Goal: Task Accomplishment & Management: Complete application form

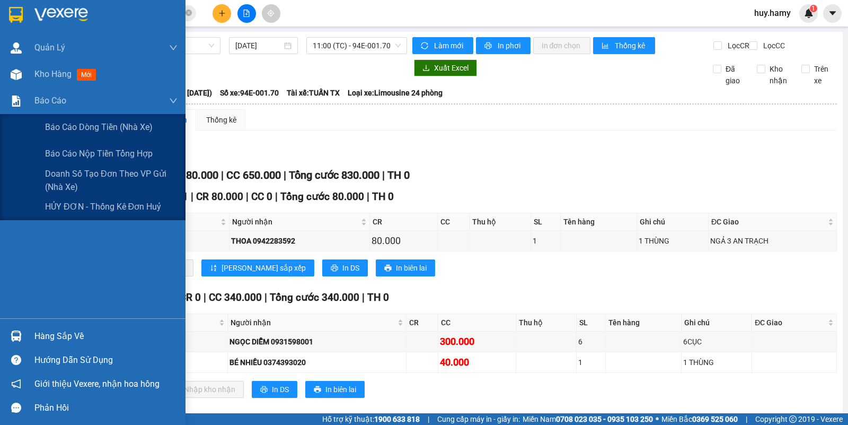
drag, startPoint x: 88, startPoint y: 168, endPoint x: 192, endPoint y: 174, distance: 104.6
click at [90, 170] on span "Doanh số tạo đơn theo VP gửi (nhà xe)" at bounding box center [111, 180] width 132 height 26
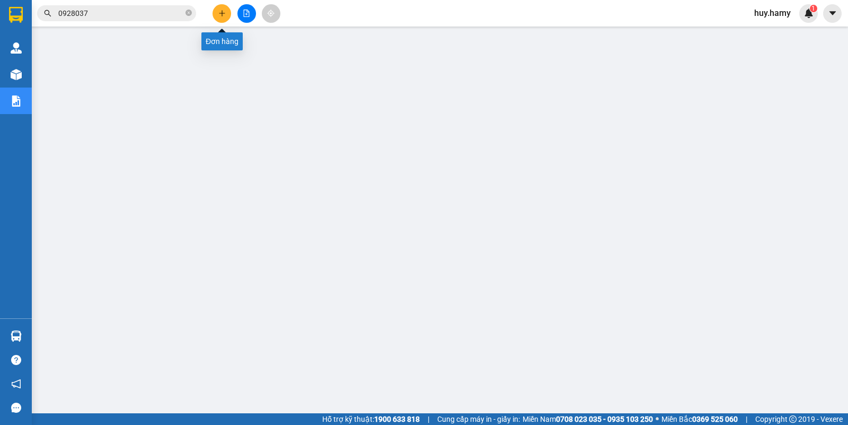
click at [219, 12] on icon "plus" at bounding box center [221, 13] width 7 height 7
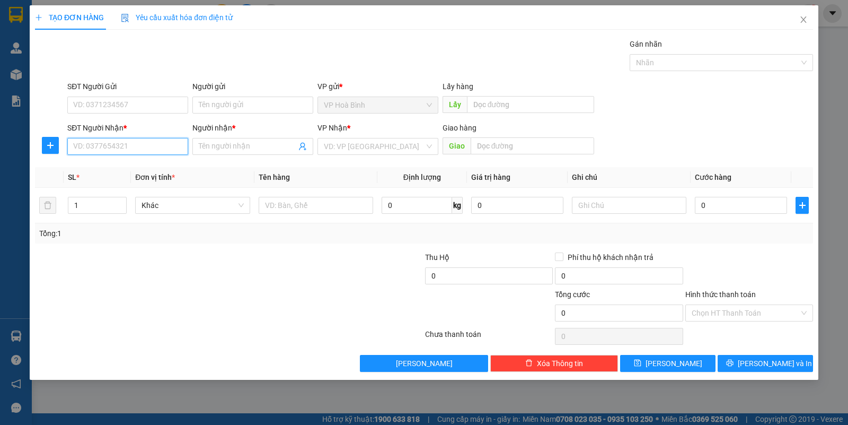
click at [159, 143] on input "SĐT Người Nhận *" at bounding box center [127, 146] width 121 height 17
click at [129, 170] on div "0906873414 - TRẦN" at bounding box center [128, 168] width 108 height 12
type input "0906873414"
type input "TRẦN"
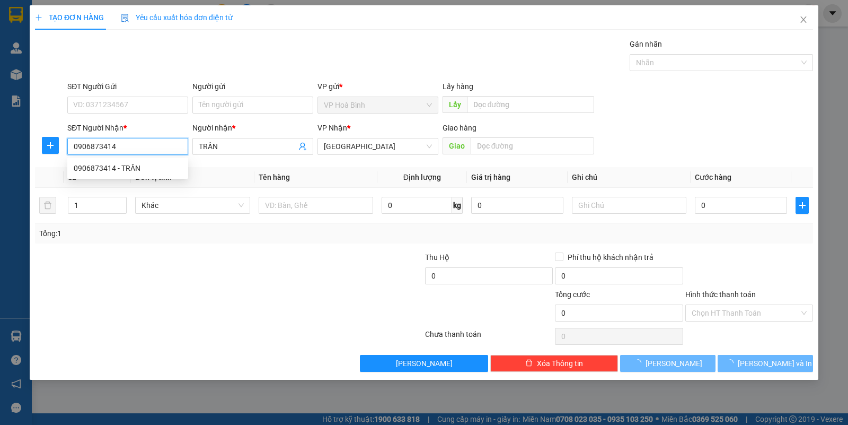
type input "300.000"
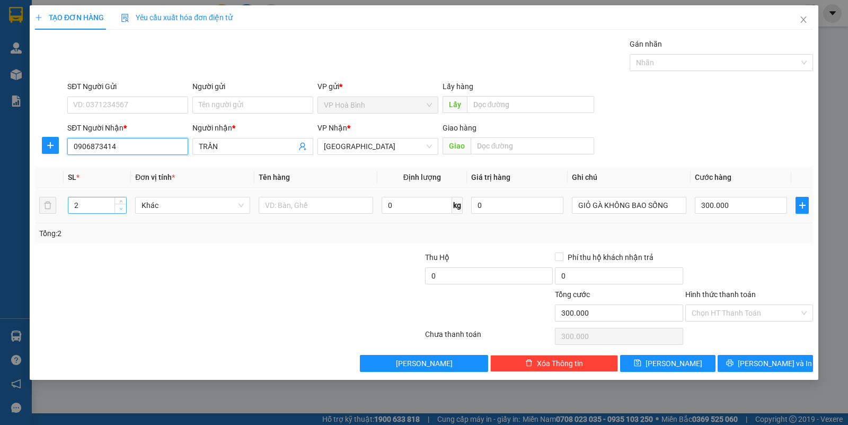
type input "0906873414"
type input "1"
click at [123, 209] on span "down" at bounding box center [121, 209] width 6 height 6
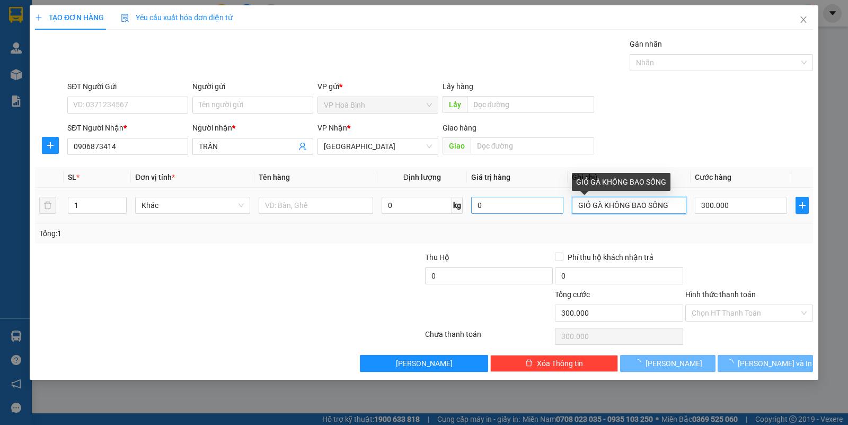
type input "0"
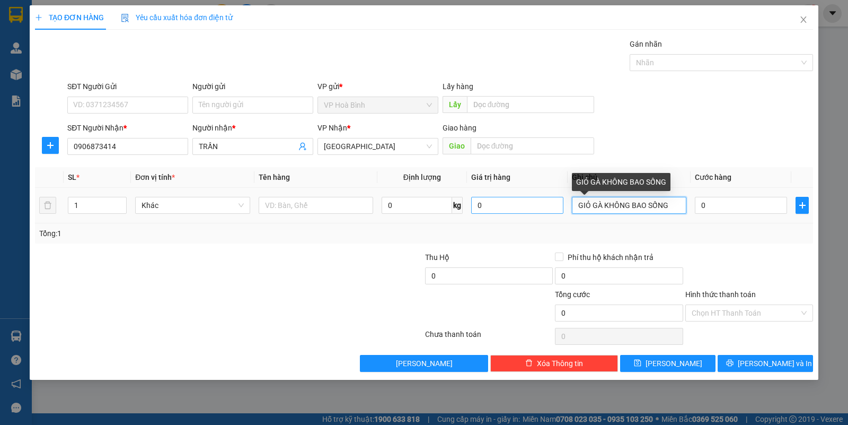
drag, startPoint x: 681, startPoint y: 202, endPoint x: 555, endPoint y: 202, distance: 126.1
click at [555, 202] on tr "1 Khác 0 kg 0 GIỎ GÀ KHÔNG BAO SỐNG 0" at bounding box center [424, 206] width 778 height 36
type input "T"
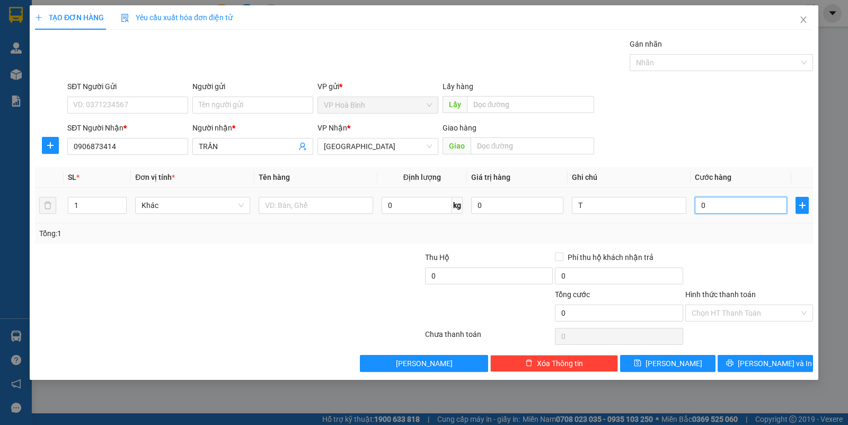
click at [737, 212] on input "0" at bounding box center [741, 205] width 92 height 17
type input "7"
type input "70"
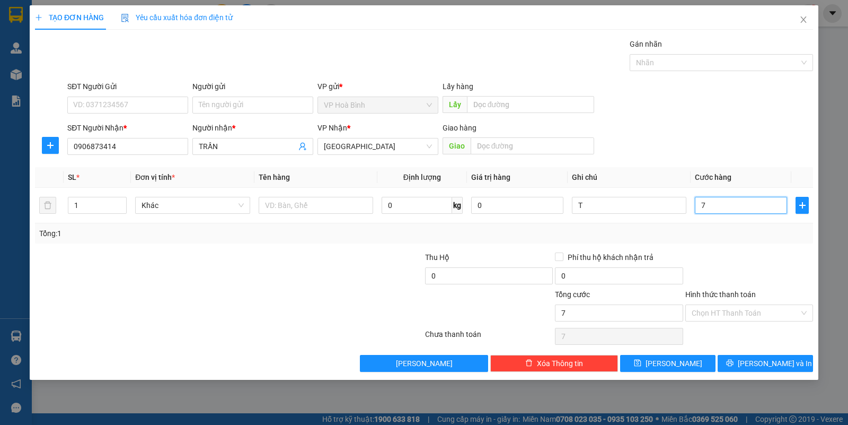
type input "70"
type input "700"
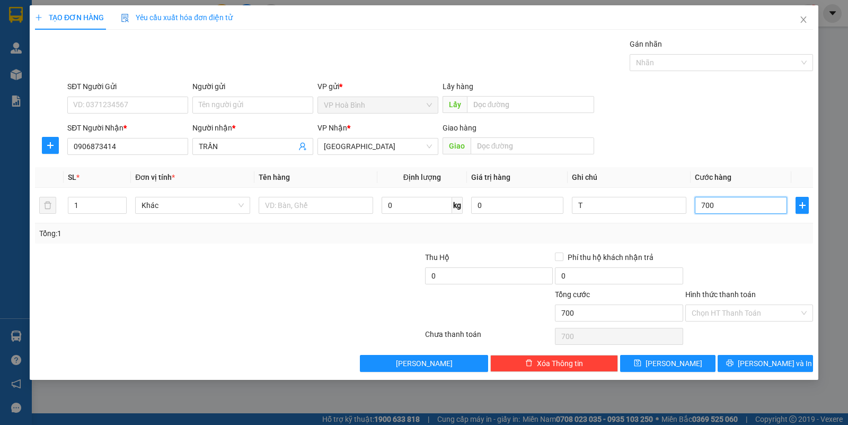
type input "7.000"
type input "70.000"
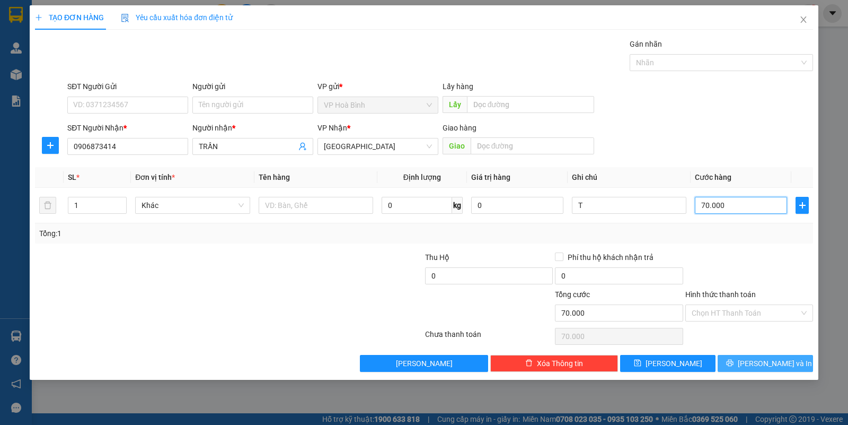
type input "70.000"
click at [756, 373] on div "TẠO ĐƠN HÀNG Yêu cầu xuất hóa đơn điện tử Transit Pickup Surcharge Ids Transit …" at bounding box center [424, 192] width 789 height 374
click at [758, 359] on span "[PERSON_NAME] và In" at bounding box center [775, 363] width 74 height 12
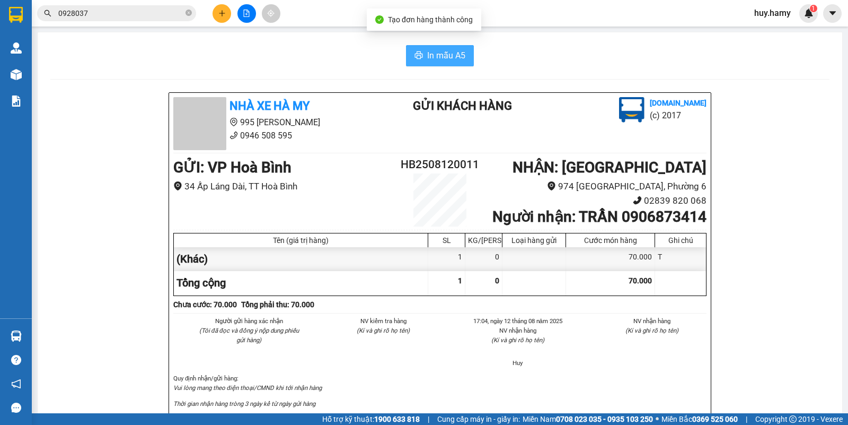
click at [441, 54] on span "In mẫu A5" at bounding box center [446, 55] width 38 height 13
drag, startPoint x: 223, startPoint y: 12, endPoint x: 222, endPoint y: 17, distance: 5.9
click at [222, 17] on button at bounding box center [222, 13] width 19 height 19
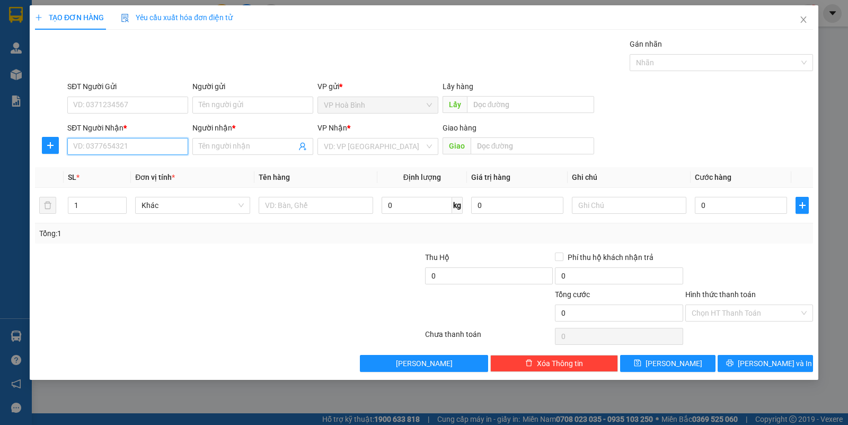
click at [133, 144] on input "SĐT Người Nhận *" at bounding box center [127, 146] width 121 height 17
click at [107, 170] on div "0919905063 - LIÊN" at bounding box center [128, 168] width 108 height 12
type input "0919905063"
type input "LIÊN"
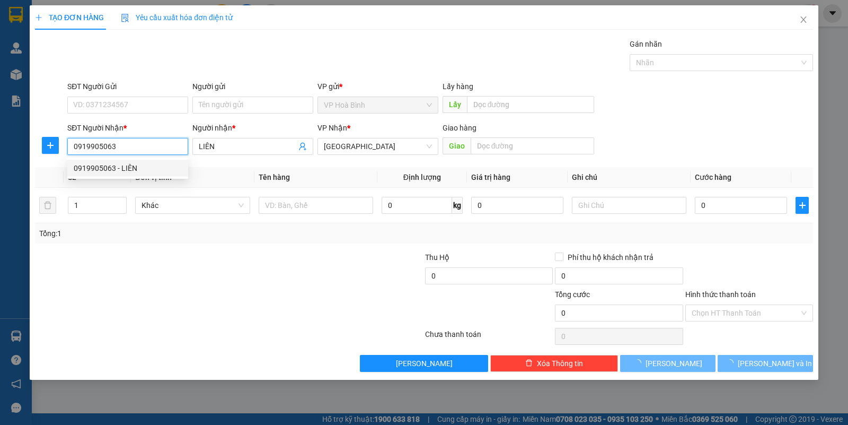
type input "150.000"
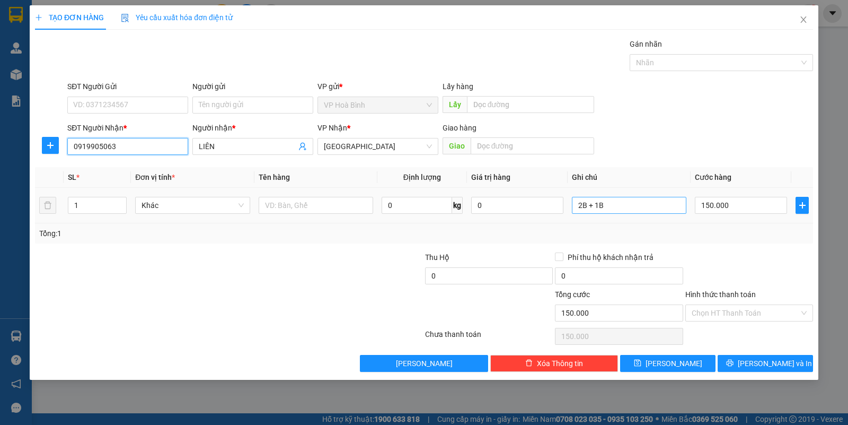
type input "0919905063"
drag, startPoint x: 615, startPoint y: 207, endPoint x: 562, endPoint y: 221, distance: 54.2
click at [562, 221] on tr "1 Khác 0 kg 0 2B + 1B 150.000" at bounding box center [424, 206] width 778 height 36
type input "B"
click at [738, 210] on input "150.000" at bounding box center [741, 205] width 92 height 17
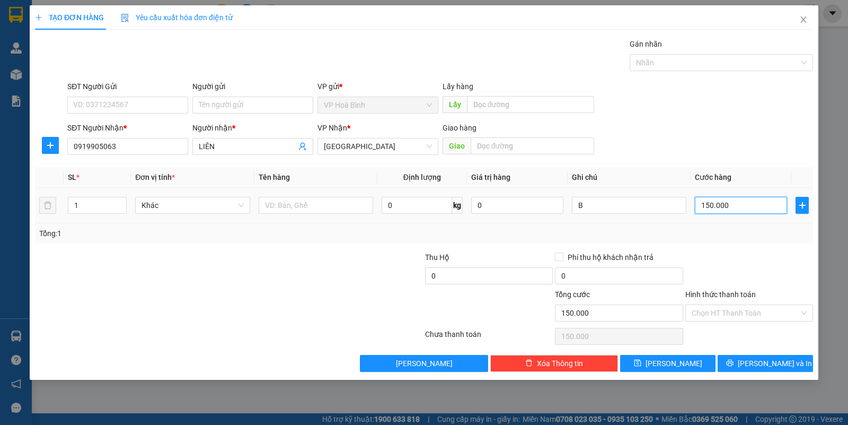
type input "4"
type input "40"
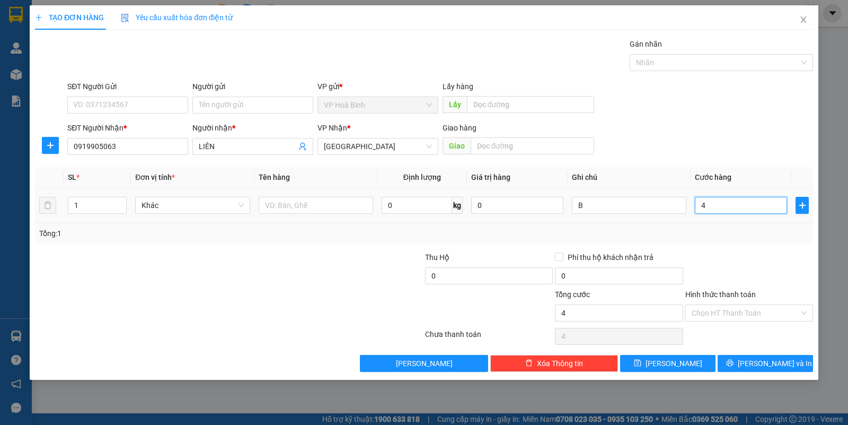
type input "40"
type input "400"
type input "4.000"
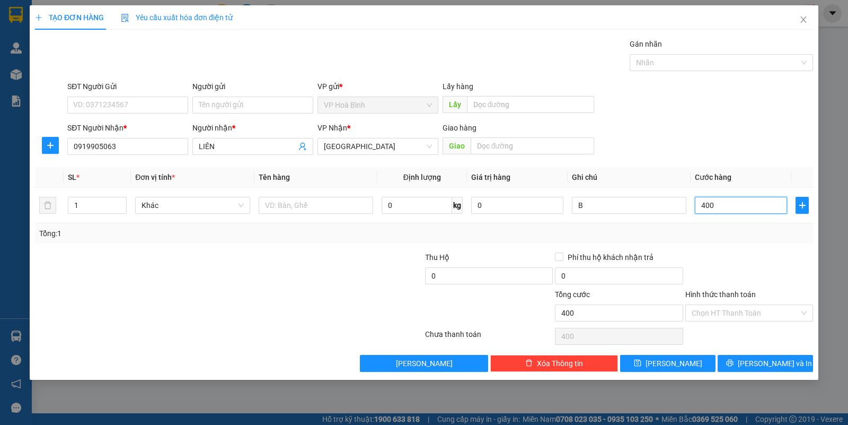
type input "4.000"
type input "40.000"
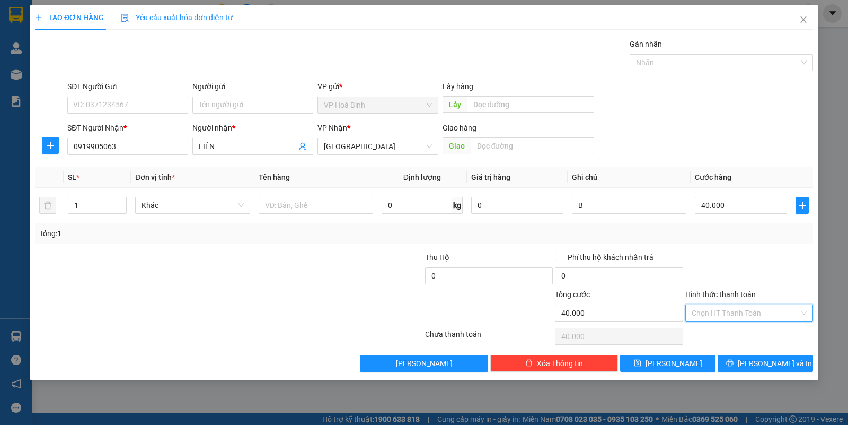
click at [743, 311] on input "Hình thức thanh toán" at bounding box center [746, 313] width 108 height 16
click at [742, 327] on div "Tại văn phòng" at bounding box center [749, 334] width 128 height 17
type input "0"
click at [733, 363] on icon "printer" at bounding box center [729, 362] width 7 height 7
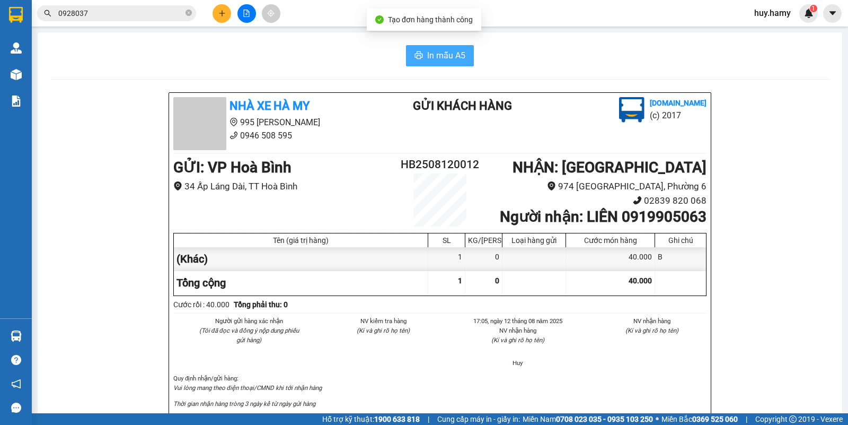
click at [427, 61] on span "In mẫu A5" at bounding box center [446, 55] width 38 height 13
